Goal: Find specific page/section: Find specific page/section

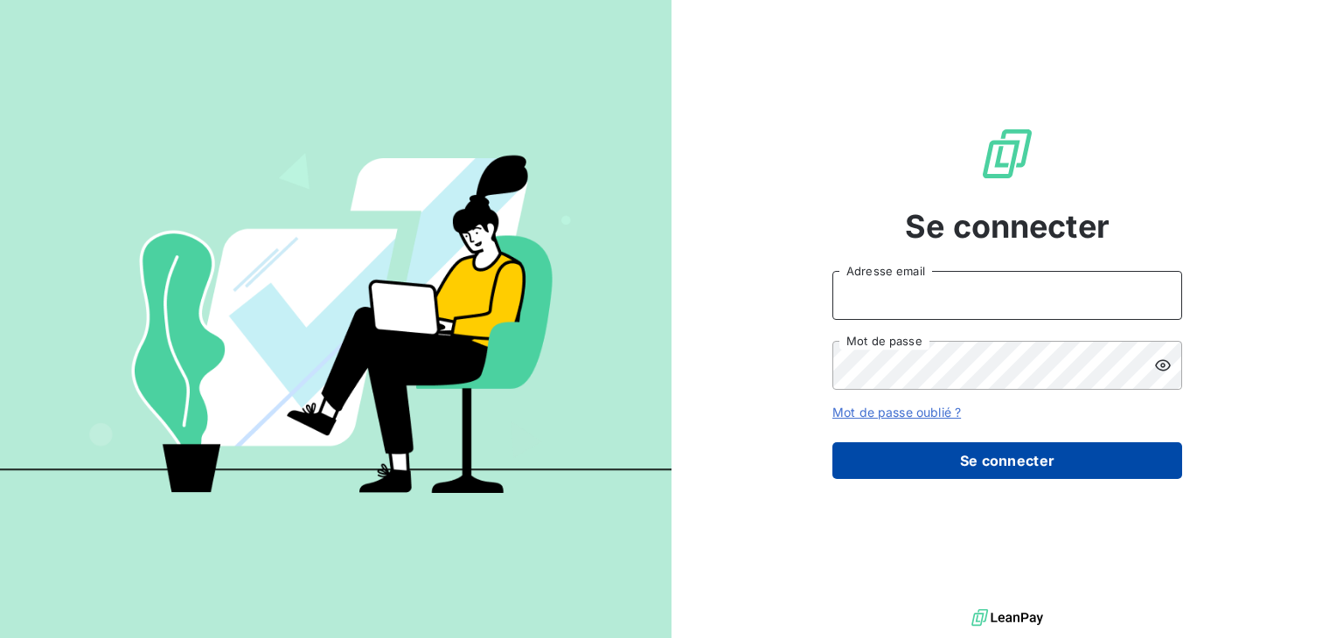
type input "m.baroudi@bapfrance.com"
click at [1004, 469] on button "Se connecter" at bounding box center [1007, 460] width 350 height 37
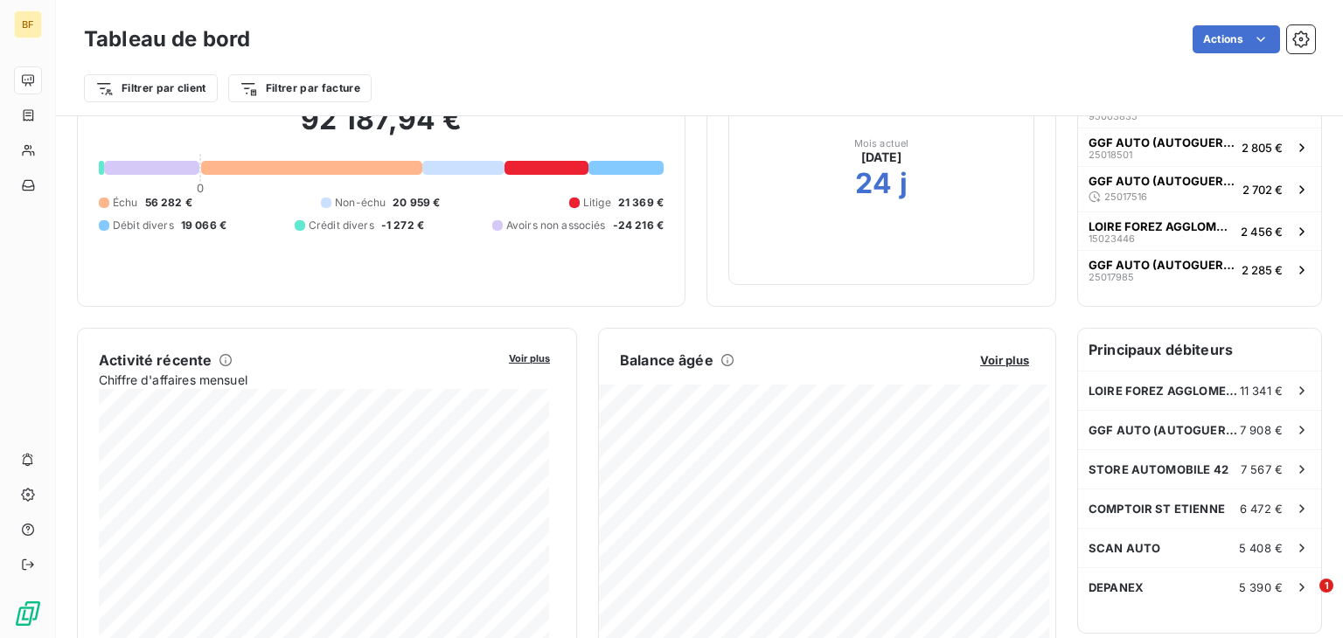
scroll to position [280, 0]
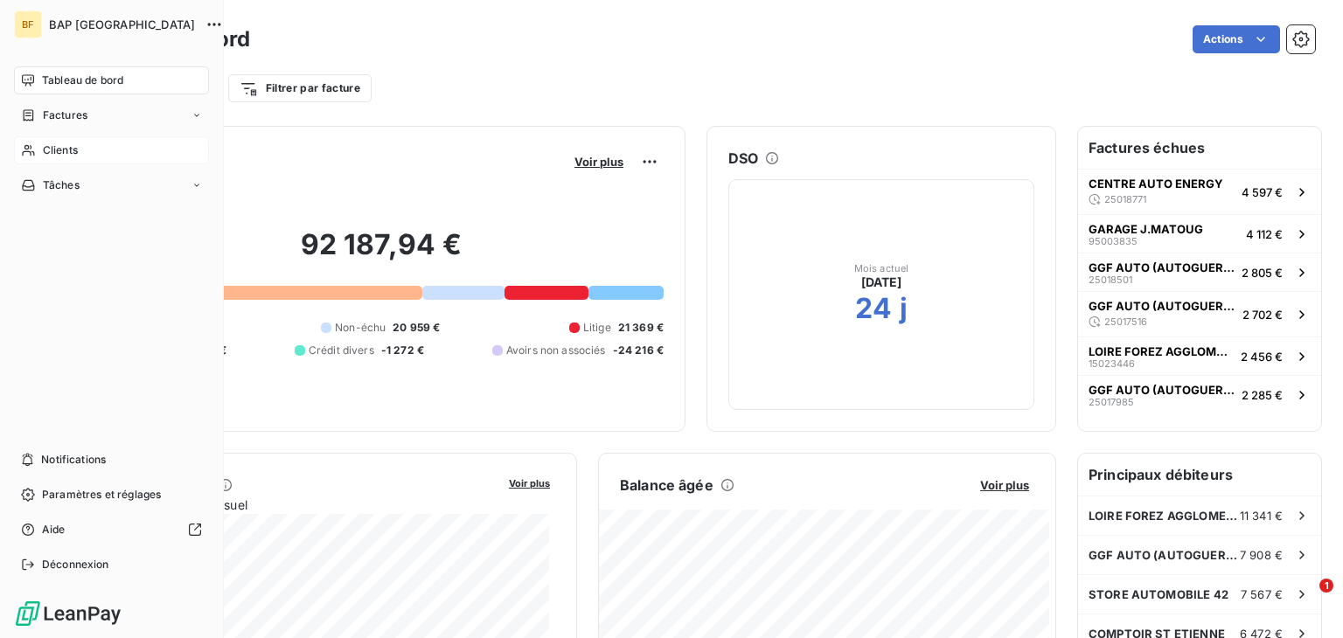
click at [59, 146] on span "Clients" at bounding box center [60, 150] width 35 height 16
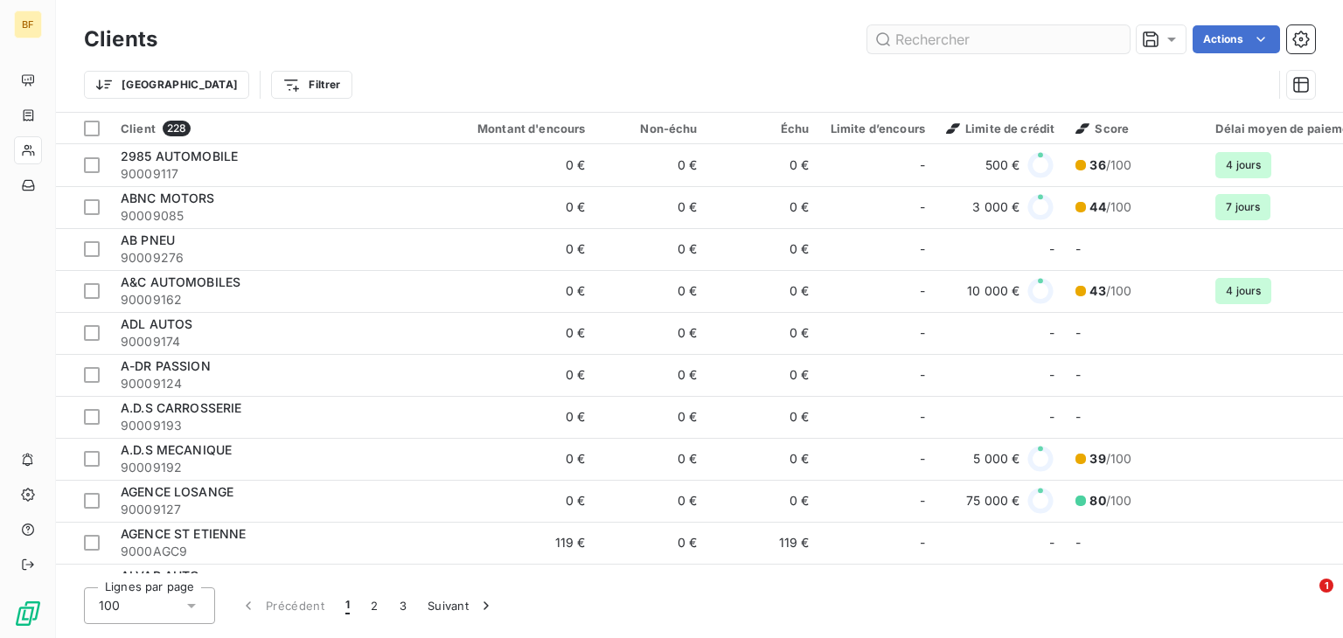
click at [941, 46] on input "text" at bounding box center [998, 39] width 262 height 28
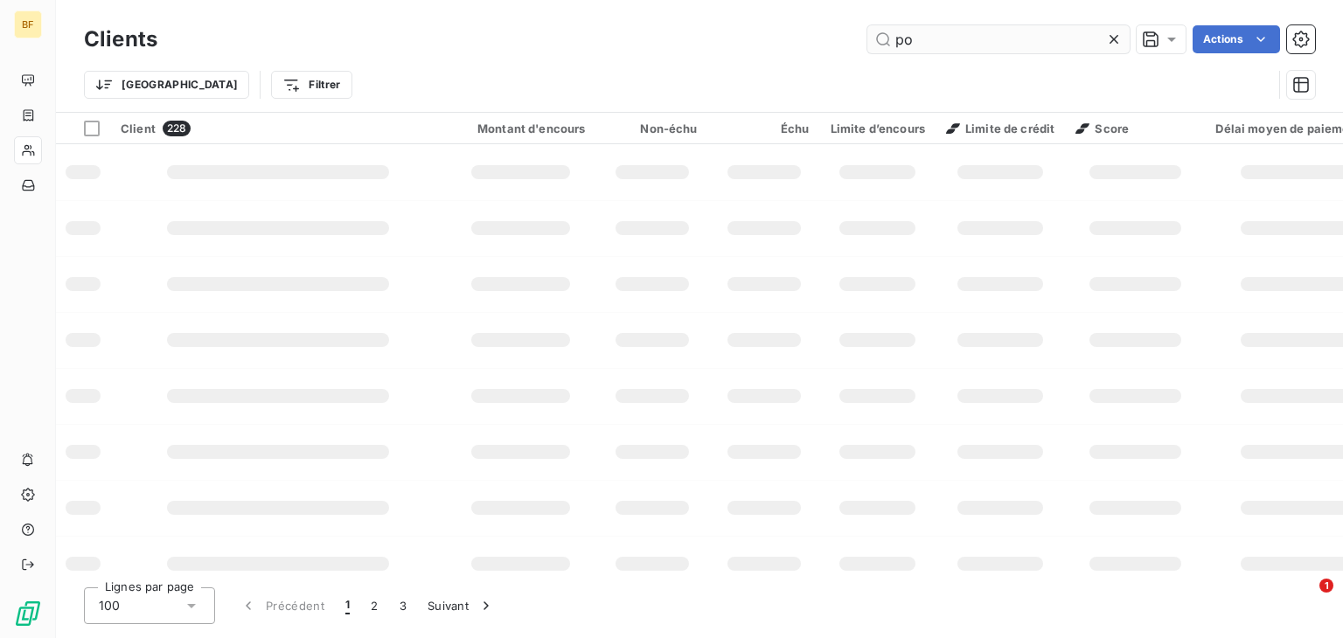
type input "p"
type input "m"
type input "9"
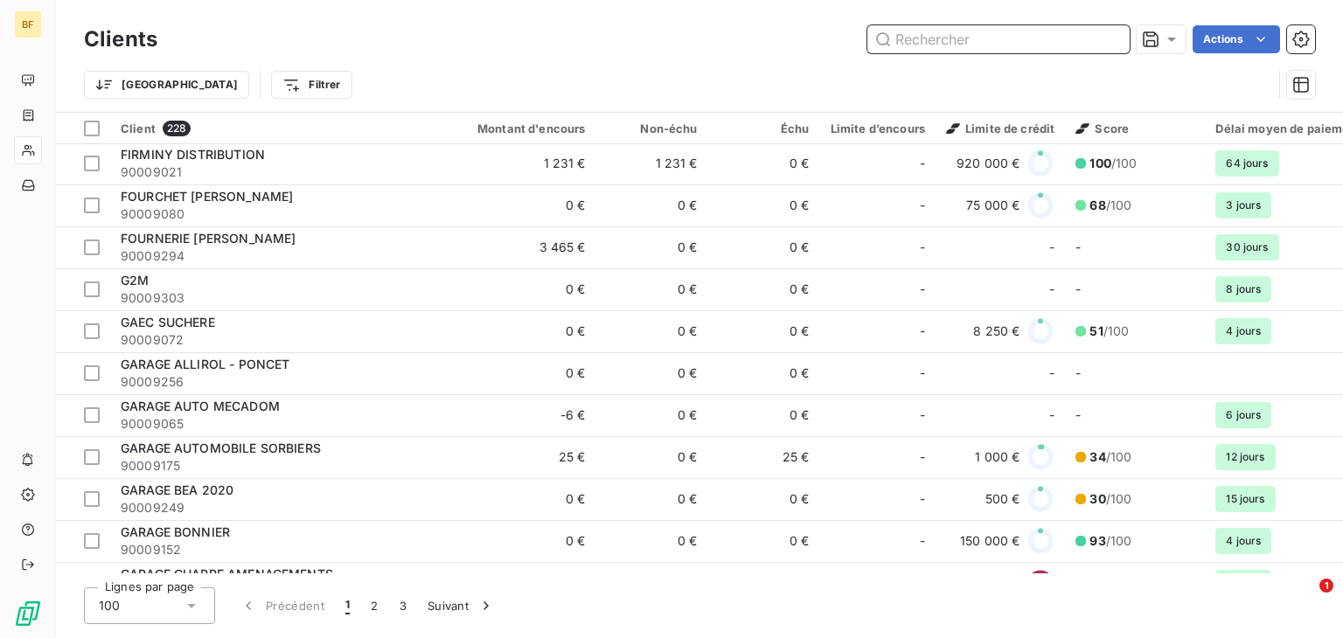
scroll to position [3773, 0]
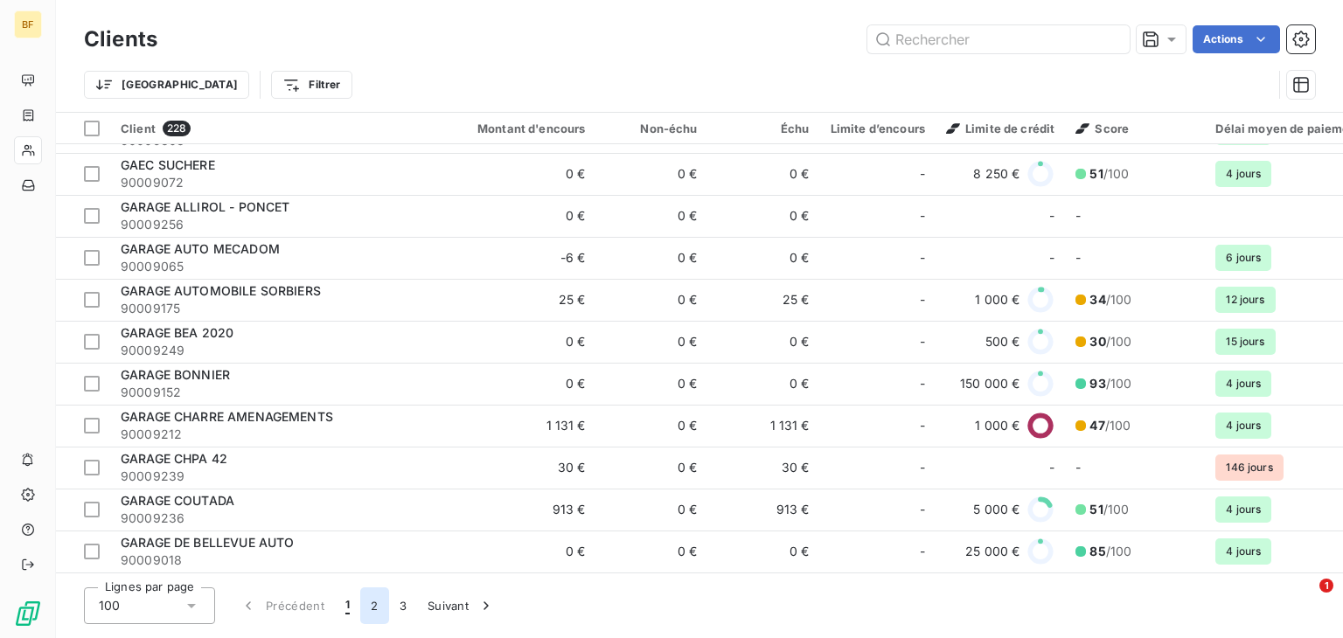
click at [378, 596] on button "2" at bounding box center [374, 605] width 28 height 37
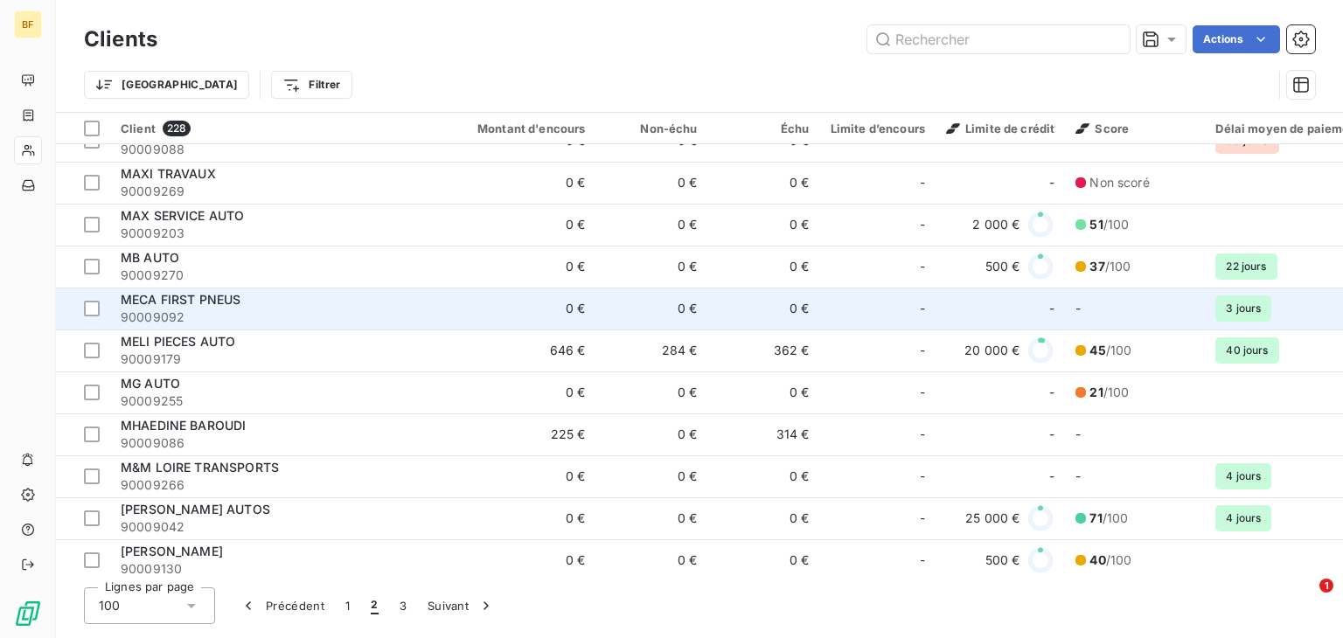
scroll to position [2994, 0]
